Goal: Information Seeking & Learning: Compare options

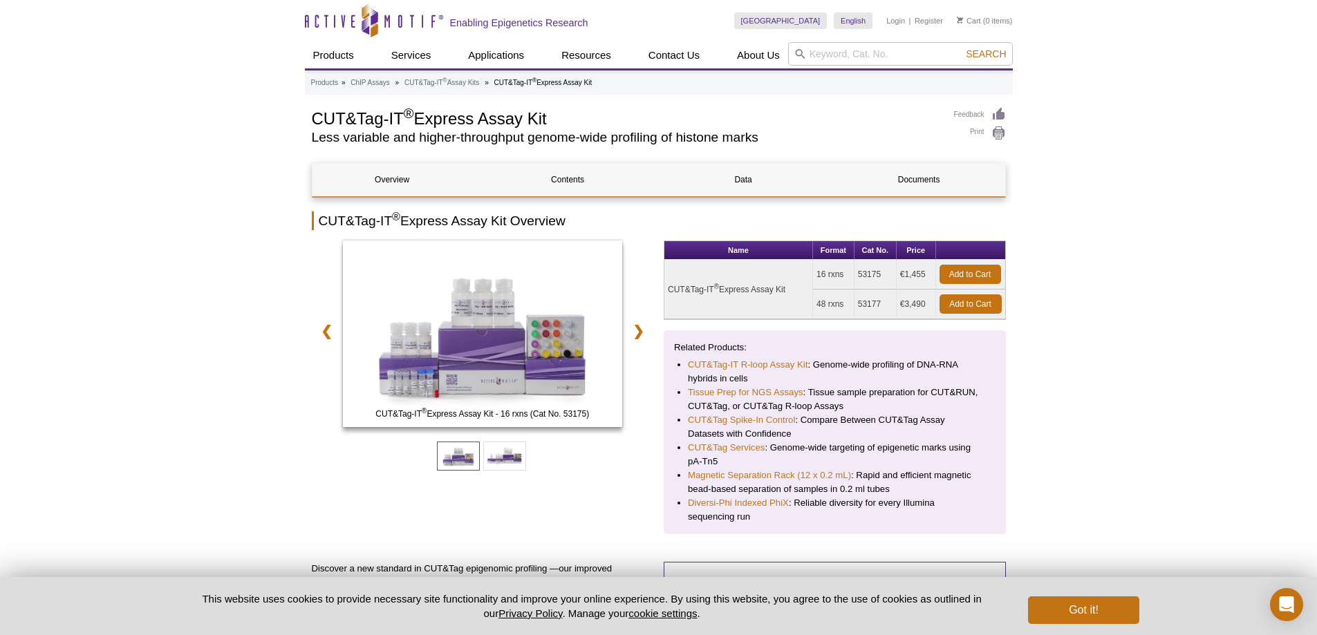
drag, startPoint x: 670, startPoint y: 287, endPoint x: 787, endPoint y: 281, distance: 117.0
click at [787, 281] on td "CUT&Tag-IT ® Express Assay Kit" at bounding box center [739, 289] width 149 height 59
copy td "CUT&Tag-IT ® Express Assay Kit"
drag, startPoint x: 820, startPoint y: 274, endPoint x: 891, endPoint y: 268, distance: 71.5
click at [891, 268] on tr "CUT&Tag-IT ® Express Assay Kit 16 rxns 53175 €1,455 Add to Cart" at bounding box center [835, 275] width 341 height 30
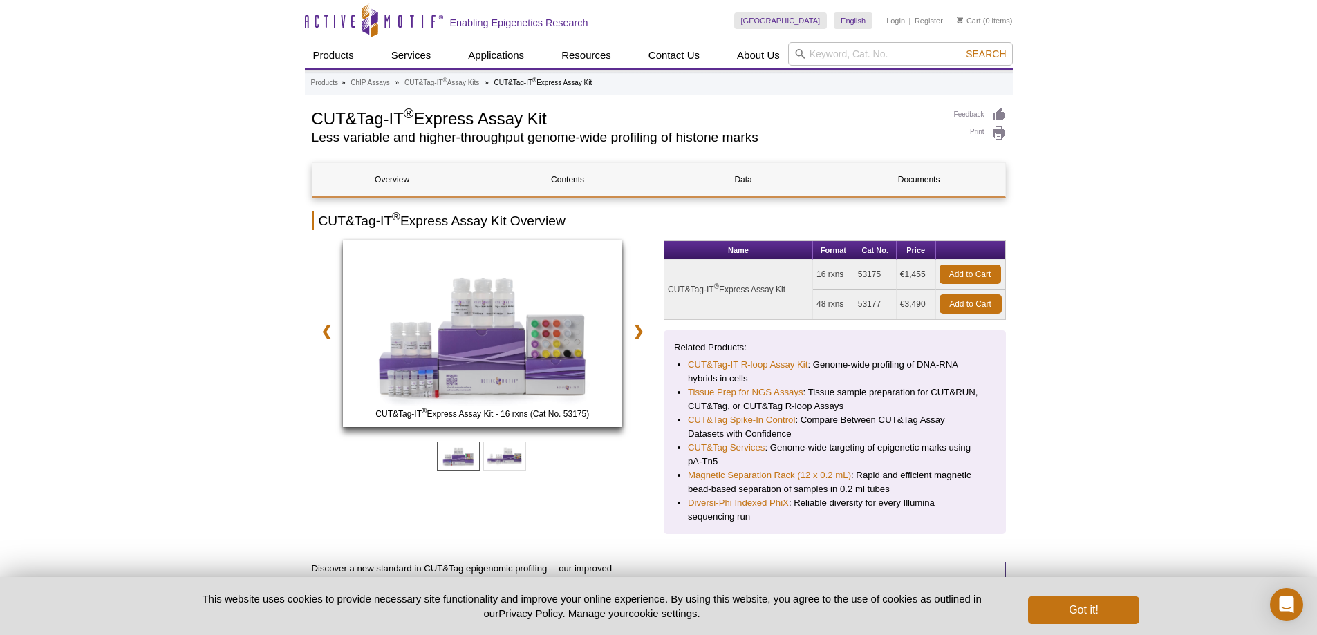
copy tr "16 rxns 53175"
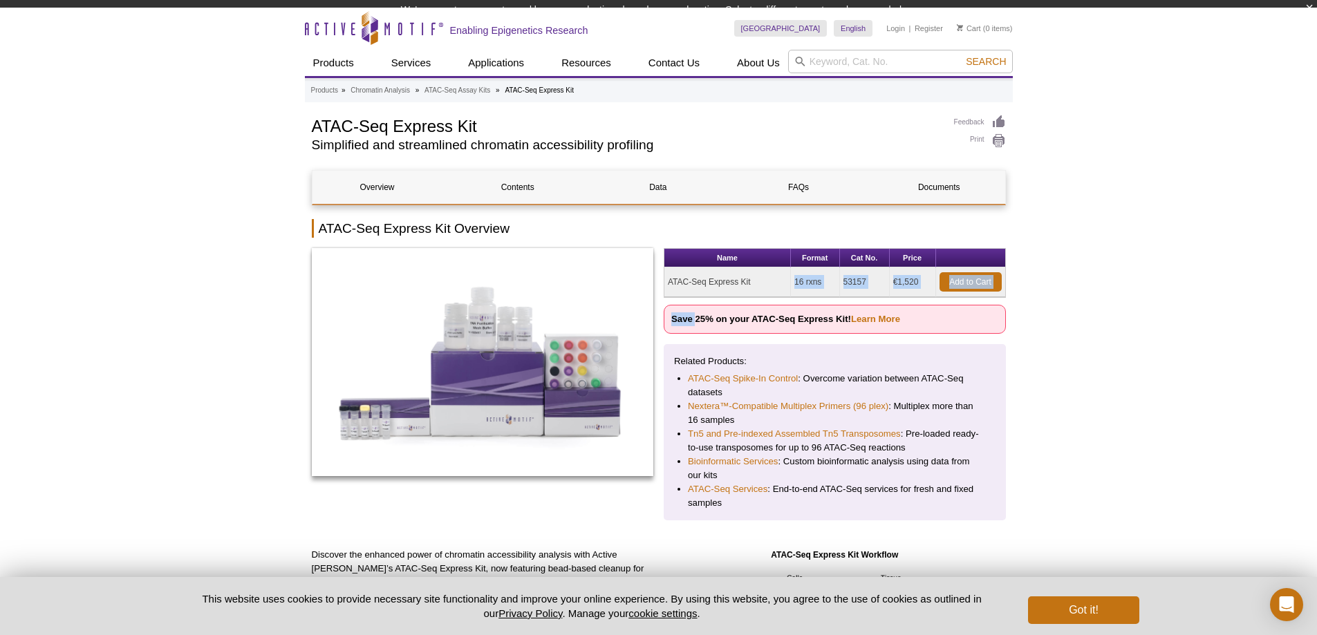
drag, startPoint x: 673, startPoint y: 294, endPoint x: 698, endPoint y: 292, distance: 25.0
click at [698, 292] on div "Name Format Cat No. Price ATAC-Seq Express Kit 16 rxns 53157 €1,520 Add to Cart…" at bounding box center [835, 384] width 342 height 272
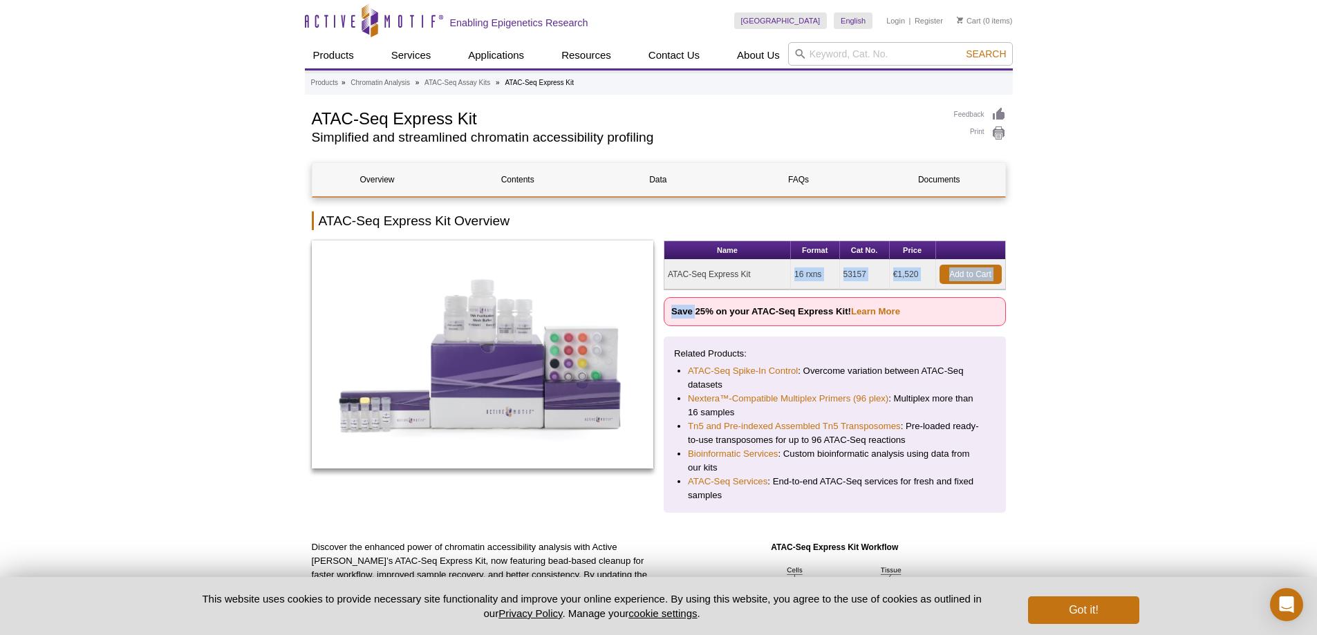
click at [682, 279] on td "ATAC-Seq Express Kit" at bounding box center [728, 275] width 127 height 30
drag, startPoint x: 667, startPoint y: 272, endPoint x: 868, endPoint y: 268, distance: 202.0
click at [868, 268] on tr "ATAC-Seq Express Kit 16 rxns 53157 €1,520 Add to Cart" at bounding box center [835, 275] width 341 height 30
copy tr "ATAC-Seq Express Kit 16 rxns 53157"
drag, startPoint x: 788, startPoint y: 310, endPoint x: 852, endPoint y: 310, distance: 63.6
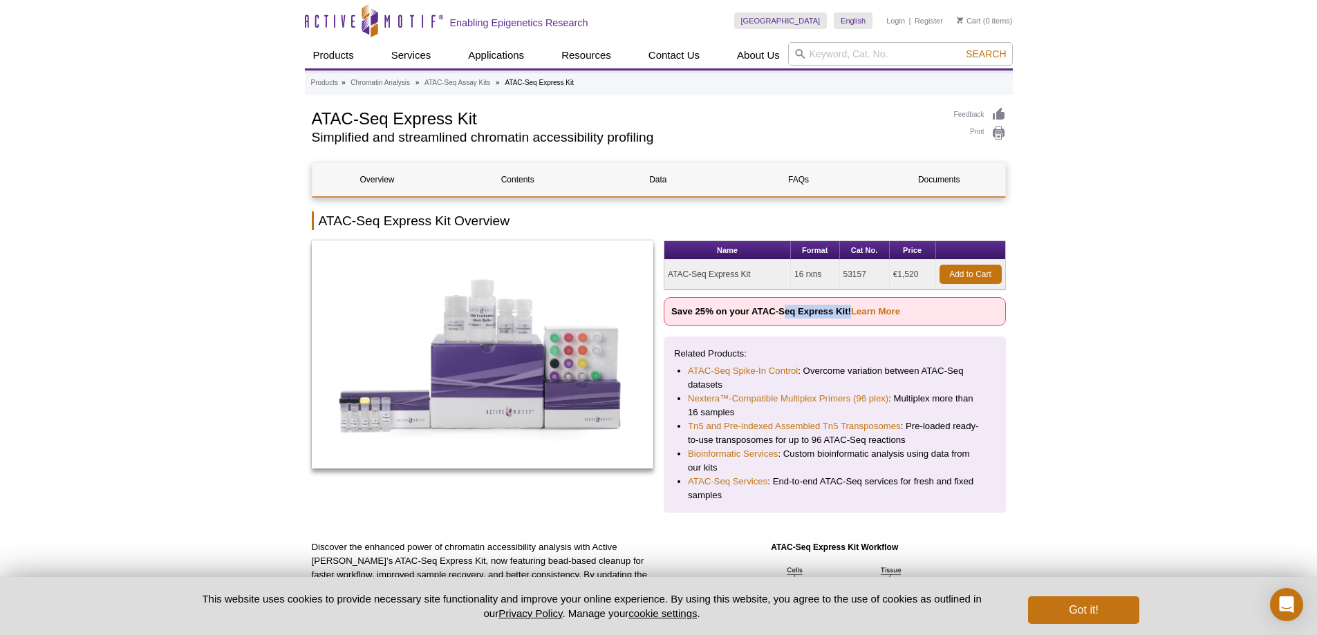
click at [852, 310] on strong "Save 25% on your ATAC-Seq Express Kit! Learn More" at bounding box center [785, 311] width 229 height 10
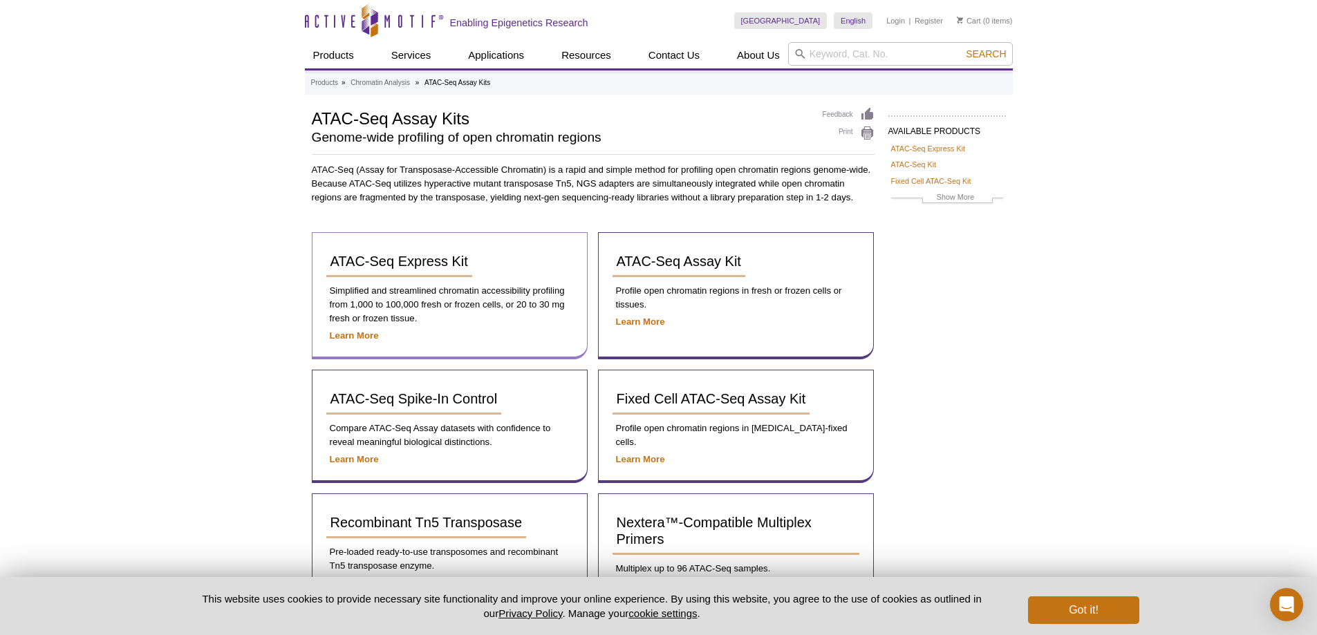
scroll to position [69, 0]
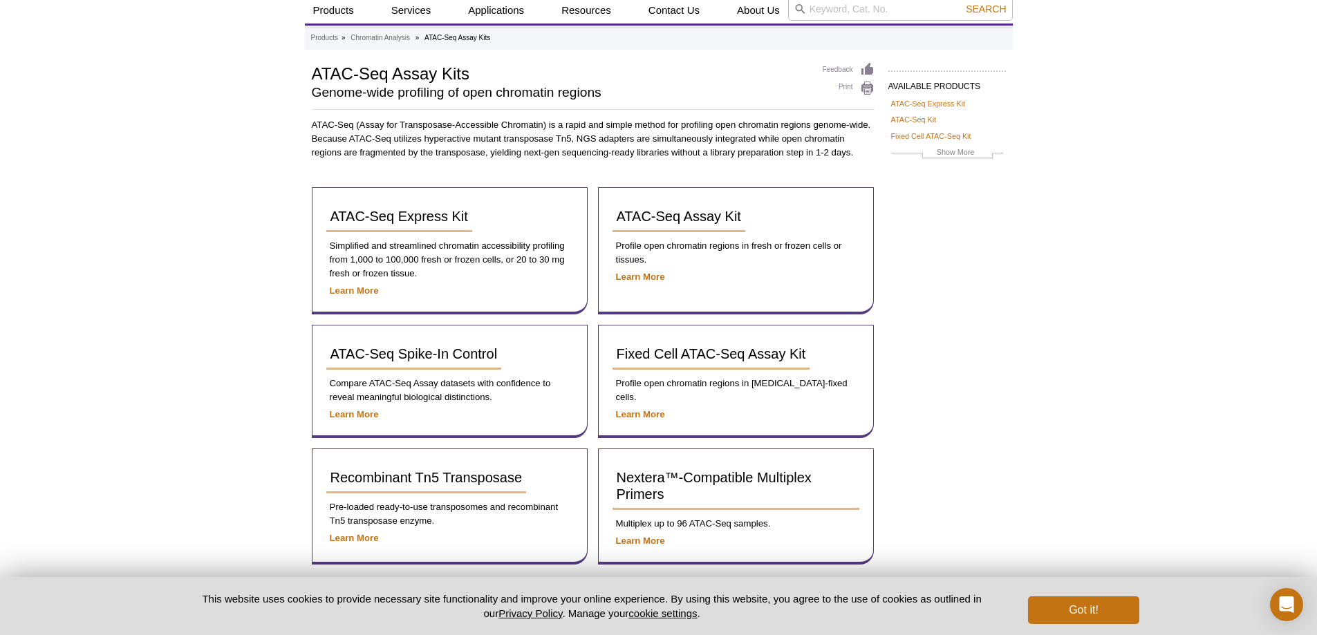
scroll to position [69, 0]
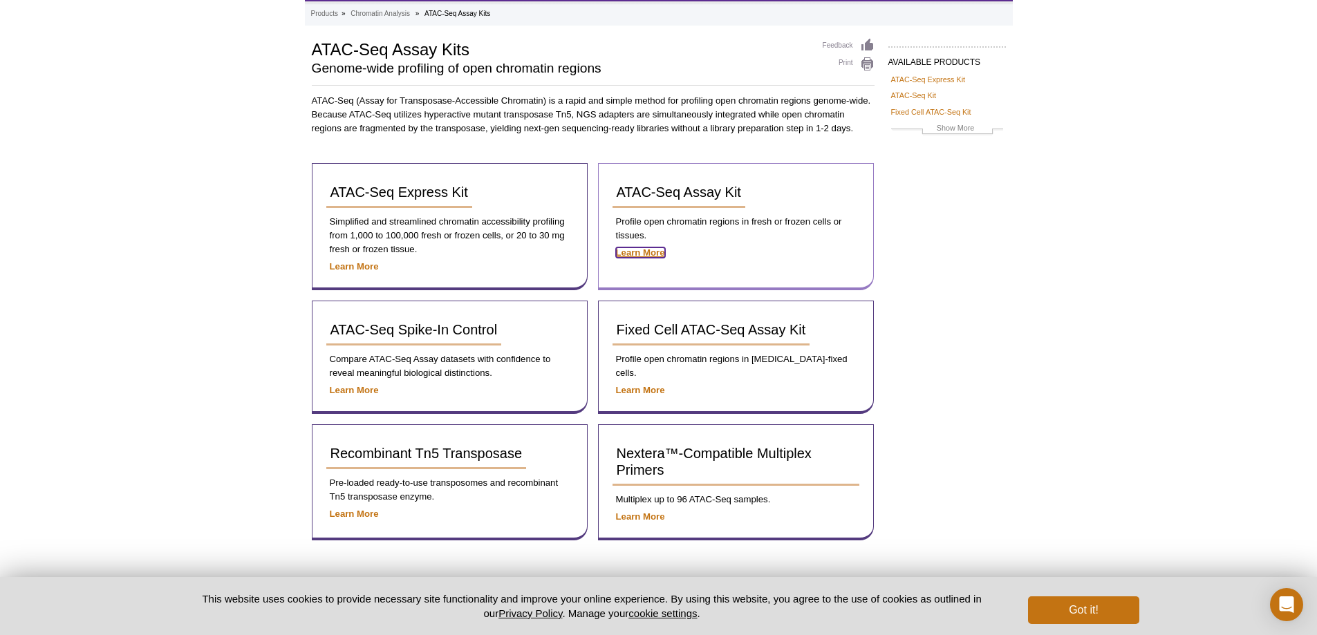
click at [650, 250] on strong "Learn More" at bounding box center [640, 253] width 49 height 10
click at [658, 250] on strong "Learn More" at bounding box center [640, 253] width 49 height 10
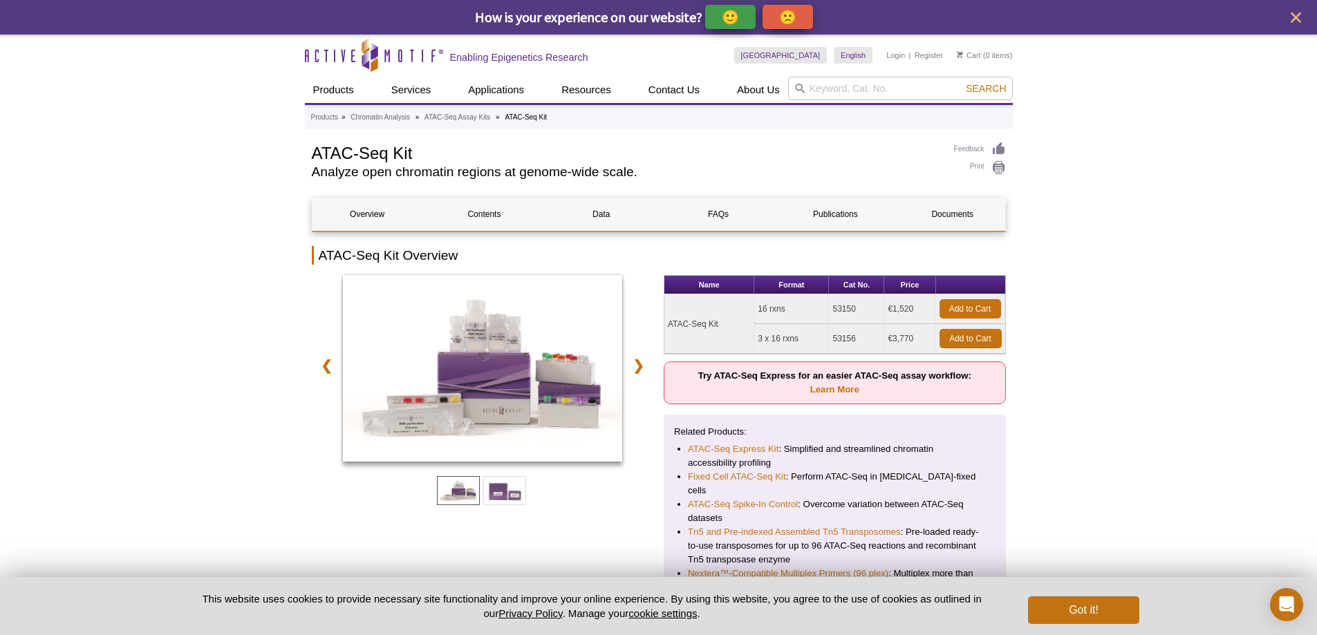
drag, startPoint x: 670, startPoint y: 322, endPoint x: 920, endPoint y: 305, distance: 250.9
click at [920, 305] on tr "ATAC-Seq Kit 16 rxns 53150 €1,520 Add to Cart" at bounding box center [835, 310] width 341 height 30
copy tr "ATAC-Seq Kit 16 rxns 53150 €1,520"
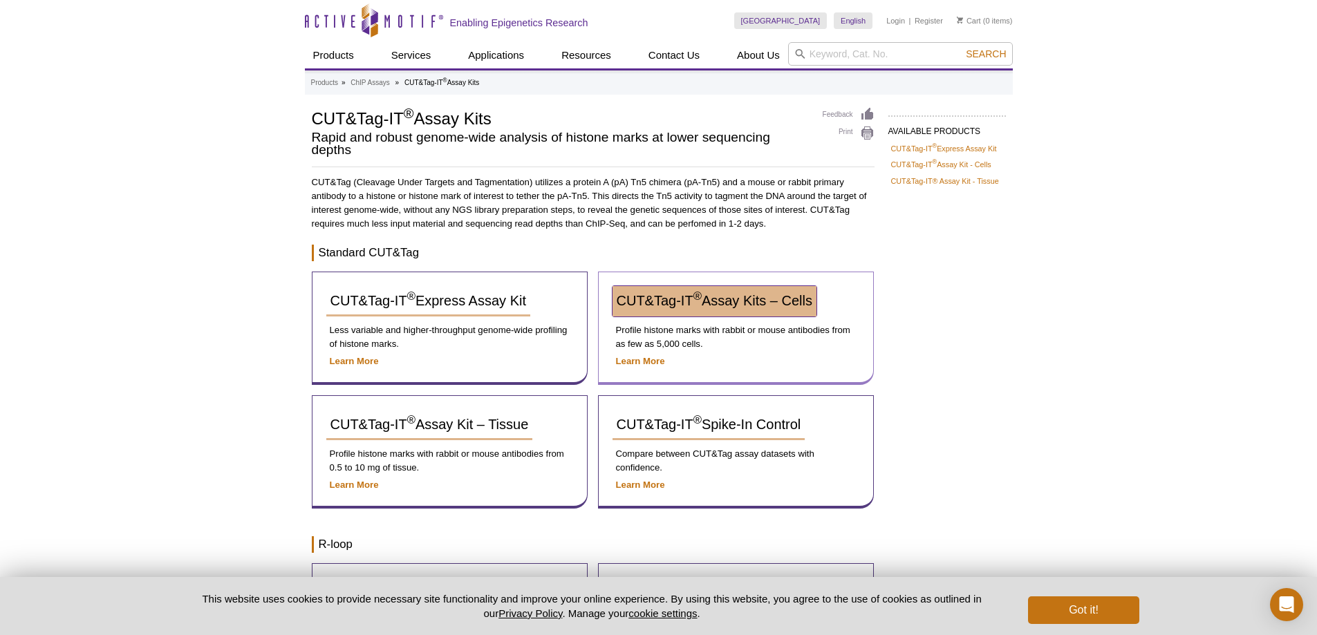
click at [700, 301] on sup "®" at bounding box center [698, 296] width 8 height 13
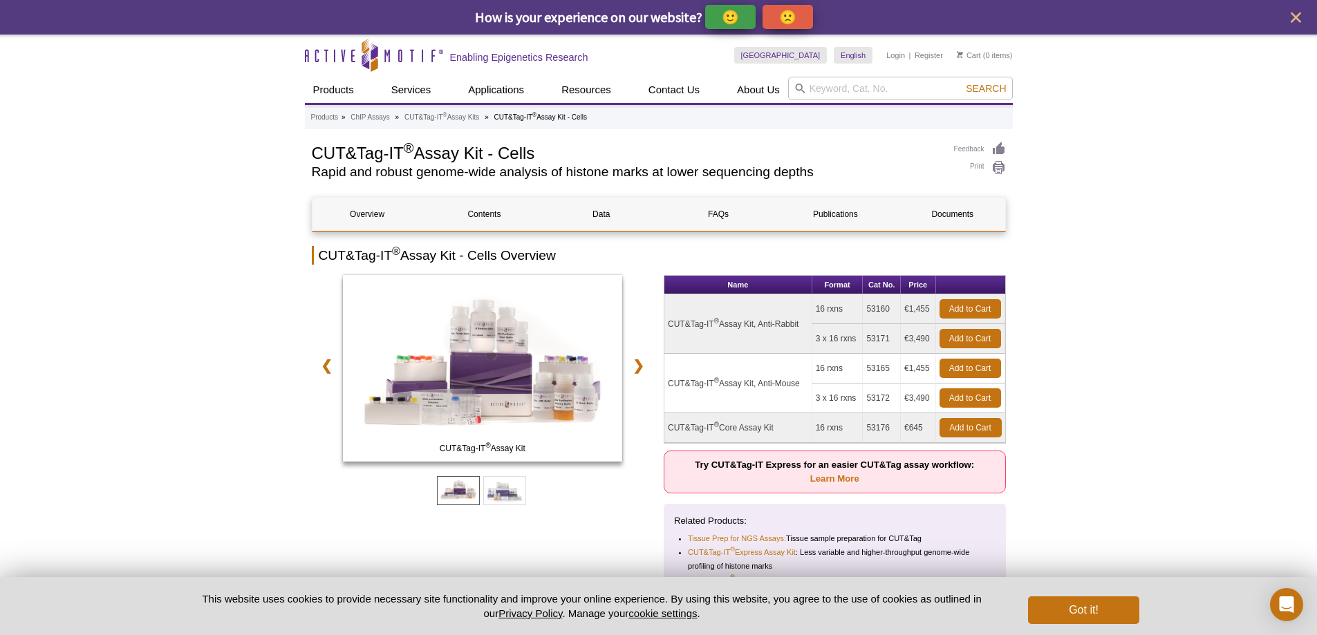
drag, startPoint x: 670, startPoint y: 321, endPoint x: 929, endPoint y: 306, distance: 259.1
click at [929, 306] on tr "CUT&Tag-IT ® Assay Kit, Anti-Rabbit 16 rxns 53160 €1,455 Add to Cart" at bounding box center [835, 310] width 341 height 30
copy tr "CUT&Tag-IT ® Assay Kit, Anti-Rabbit 16 rxns 53160 €1,455"
